Goal: Information Seeking & Learning: Understand process/instructions

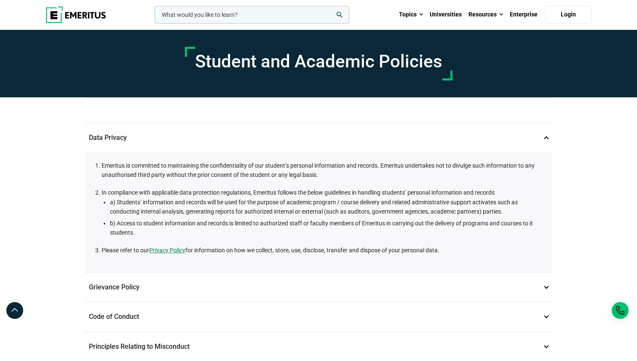
click at [542, 285] on p "Grievance Policy 2" at bounding box center [318, 286] width 467 height 29
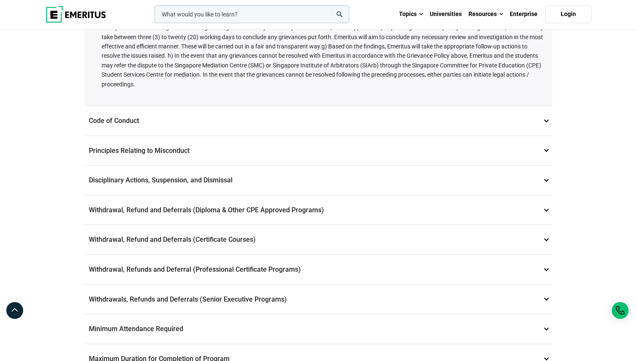
scroll to position [251, 0]
click at [542, 209] on p "Withdrawal, Refund and Deferrals (Diploma & Other CPE Approved Programs) 6" at bounding box center [318, 210] width 467 height 29
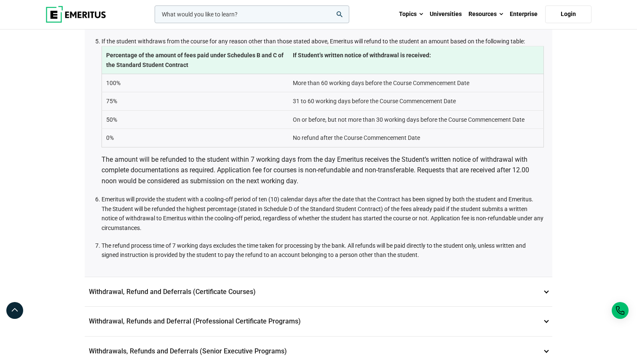
scroll to position [477, 0]
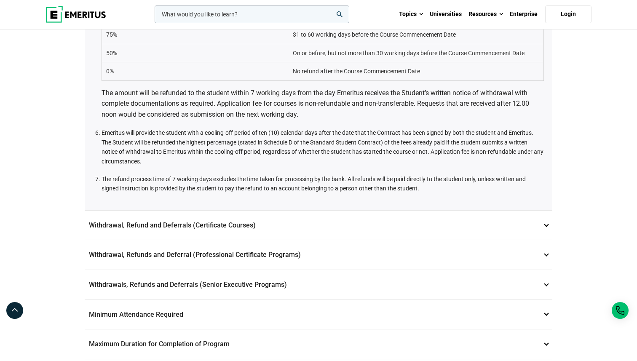
click at [384, 228] on p "Withdrawal, Refund and Deferrals (Certificate Courses) 7" at bounding box center [318, 225] width 467 height 29
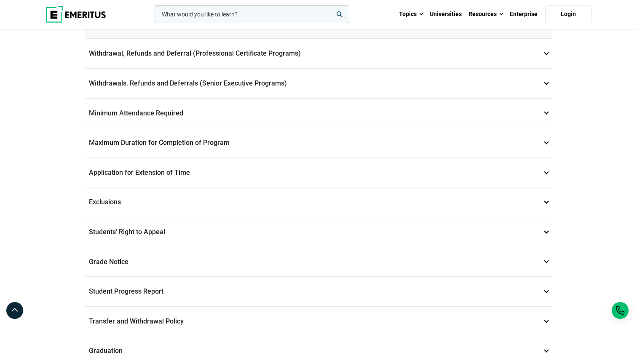
scroll to position [834, 0]
click at [241, 157] on p "Maximum Duration for Completion of Program 11" at bounding box center [318, 143] width 467 height 29
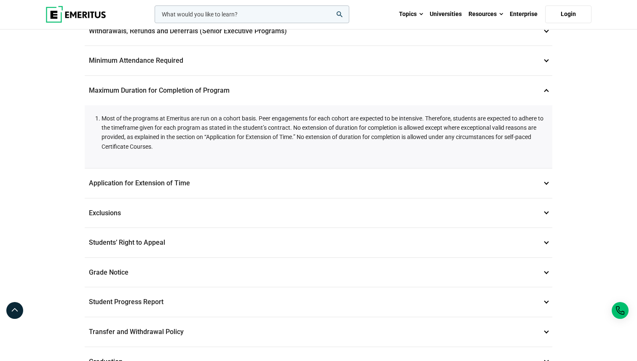
scroll to position [344, 0]
click at [541, 193] on p "Application for Extension of Time 12" at bounding box center [318, 183] width 467 height 29
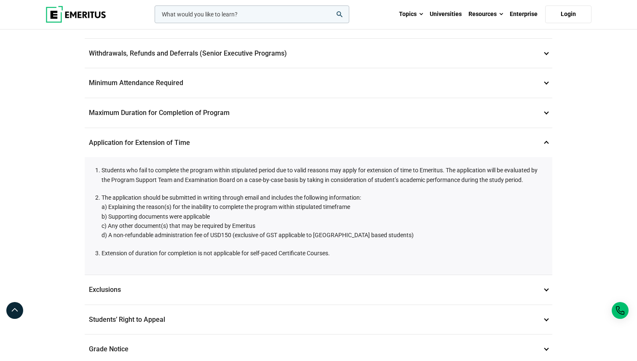
scroll to position [320, 0]
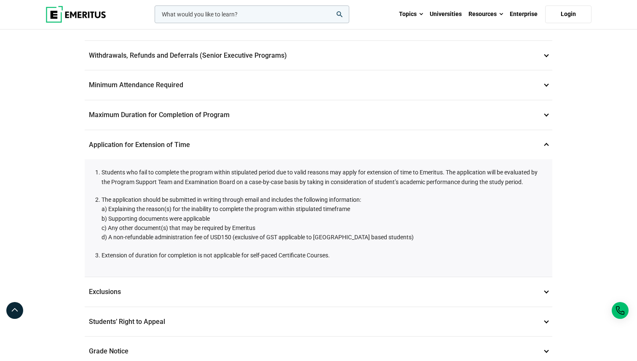
click at [542, 121] on p "Maximum Duration for Completion of Program 11" at bounding box center [318, 114] width 467 height 29
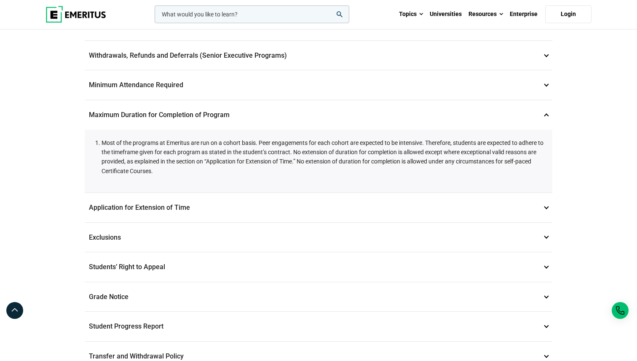
click at [547, 209] on p "Application for Extension of Time 12" at bounding box center [318, 207] width 467 height 29
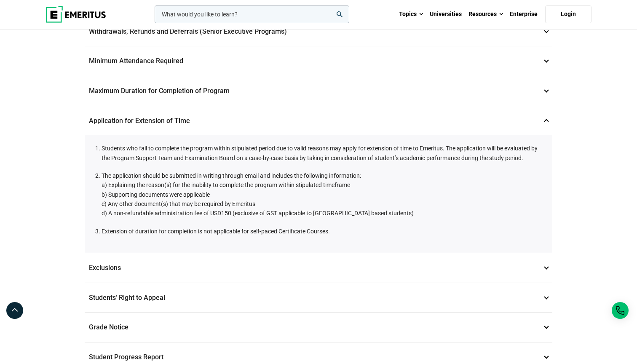
scroll to position [345, 0]
click at [484, 275] on p "Exclusions 13" at bounding box center [318, 266] width 467 height 29
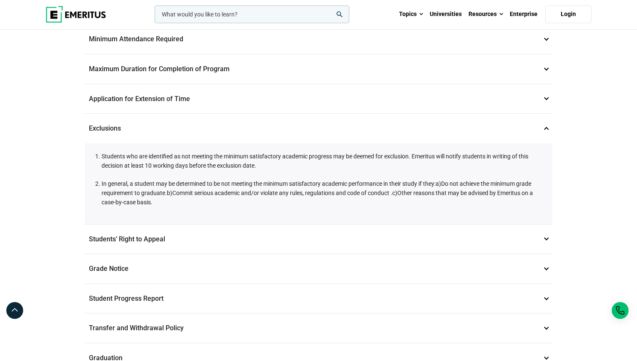
scroll to position [376, 0]
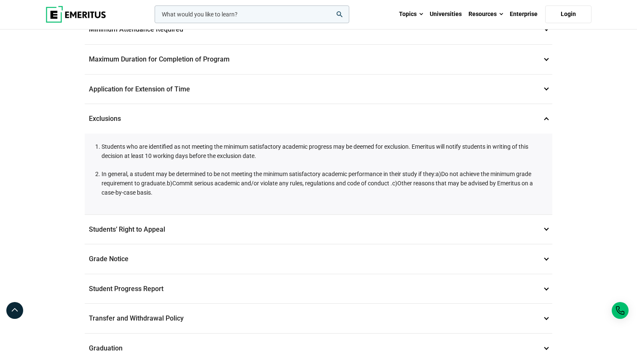
click at [483, 267] on p "Grade Notice 14" at bounding box center [318, 258] width 467 height 29
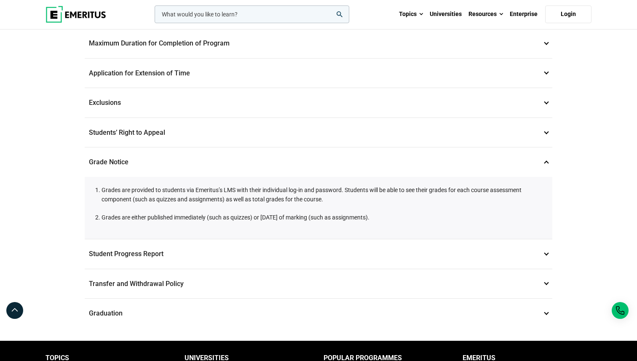
scroll to position [393, 0]
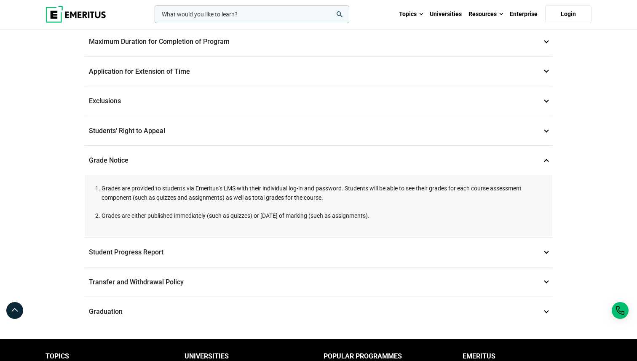
click at [469, 254] on p "Student Progress Report 15" at bounding box center [318, 251] width 467 height 29
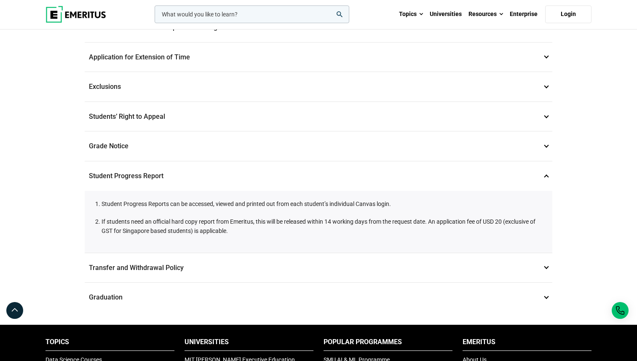
scroll to position [419, 0]
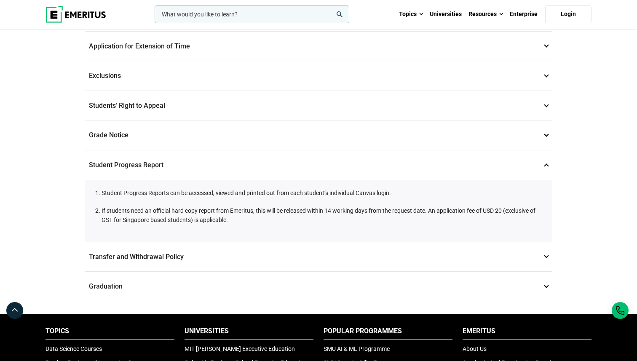
click at [466, 262] on p "Transfer and Withdrawal Policy 16" at bounding box center [318, 256] width 467 height 29
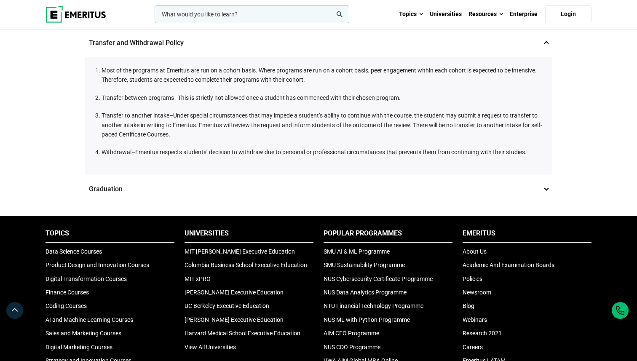
scroll to position [579, 0]
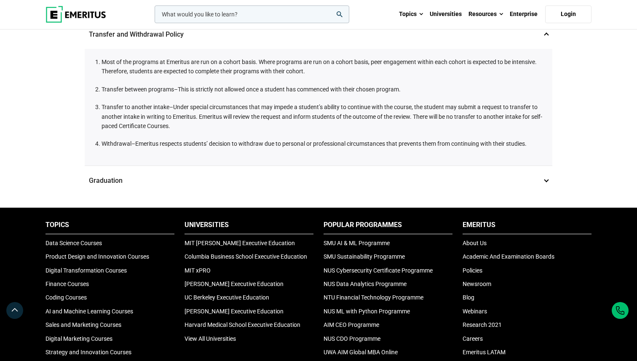
click at [442, 188] on p "Graduation 17" at bounding box center [318, 180] width 467 height 29
